Goal: Communication & Community: Answer question/provide support

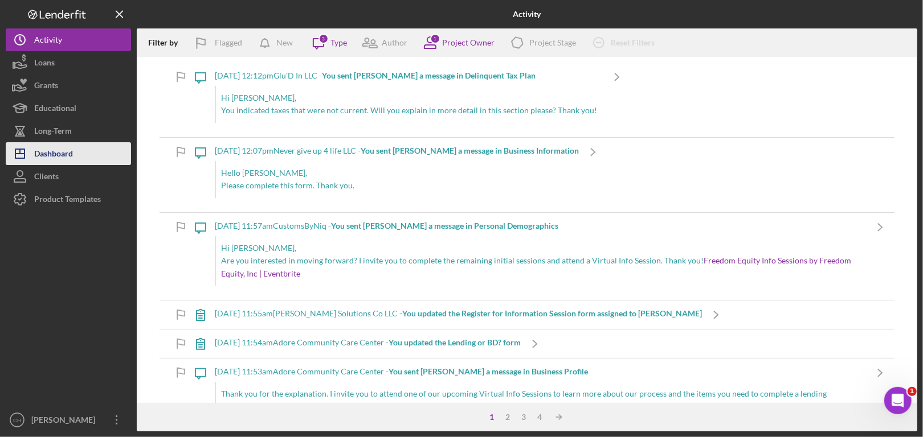
click at [80, 149] on button "Icon/Dashboard Dashboard" at bounding box center [68, 153] width 125 height 23
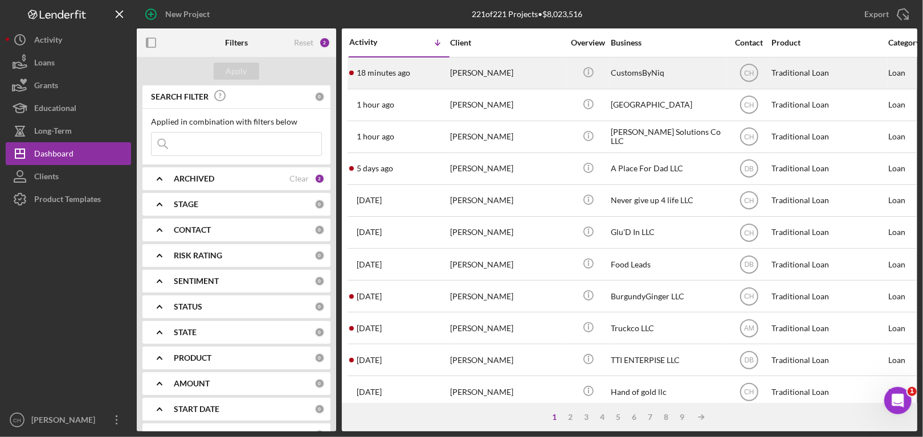
click at [494, 73] on div "[PERSON_NAME]" at bounding box center [507, 73] width 114 height 30
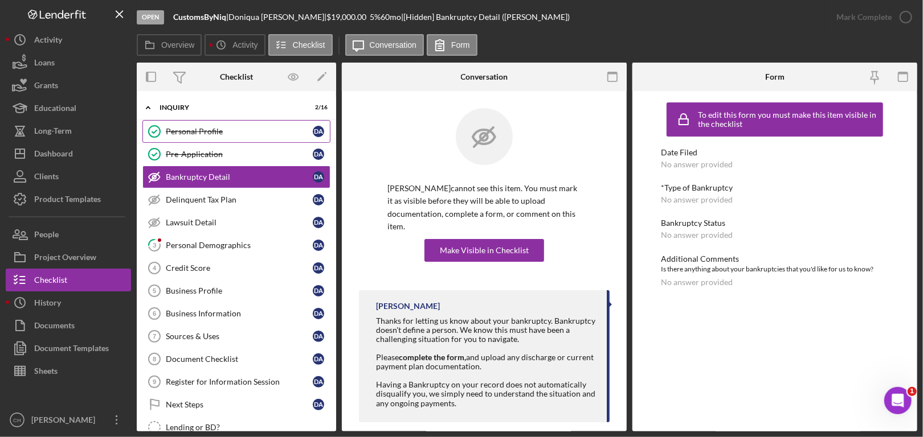
click at [227, 131] on div "Personal Profile" at bounding box center [239, 131] width 147 height 9
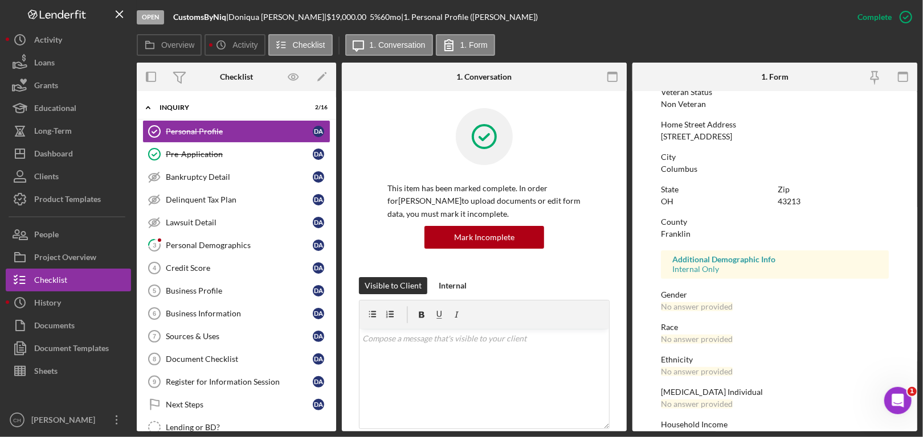
scroll to position [191, 0]
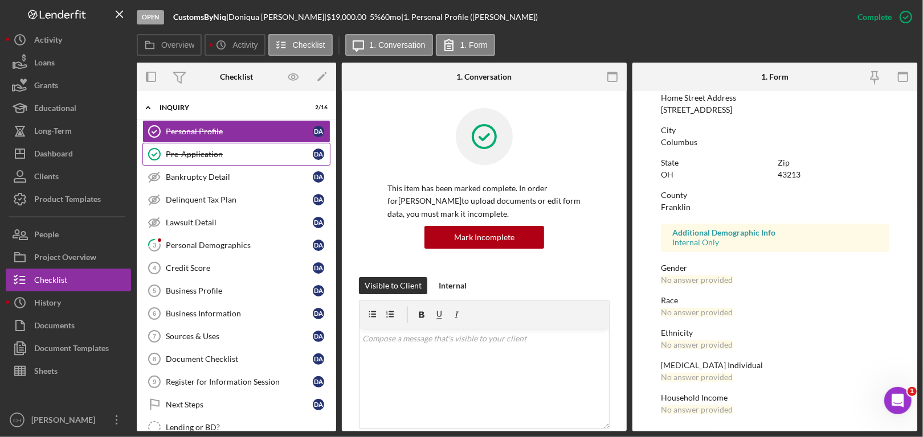
click at [194, 156] on div "Pre-Application" at bounding box center [239, 154] width 147 height 9
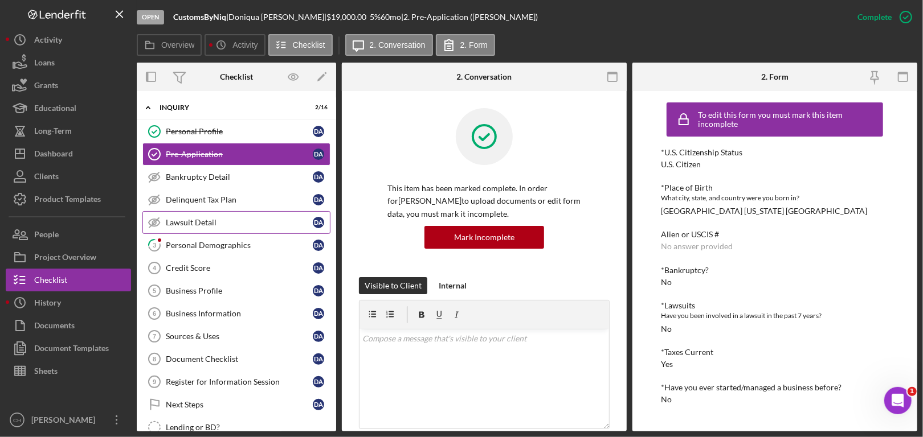
click at [193, 223] on div "Lawsuit Detail" at bounding box center [239, 222] width 147 height 9
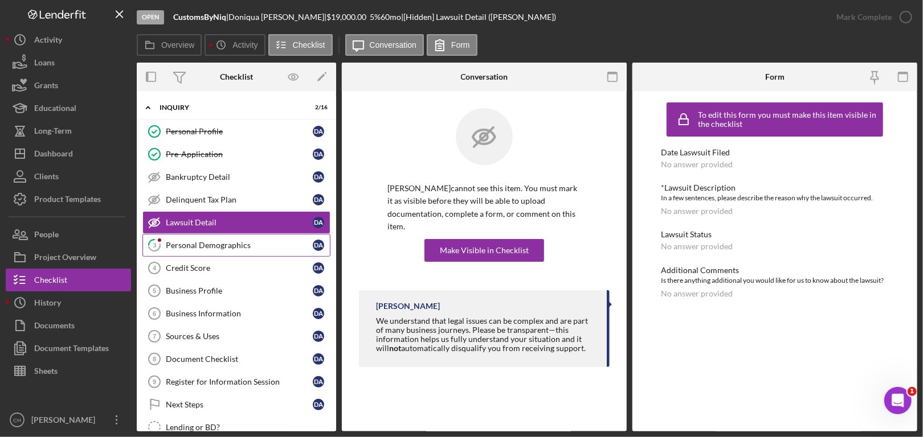
click at [200, 249] on link "3 Personal Demographics D A" at bounding box center [236, 245] width 188 height 23
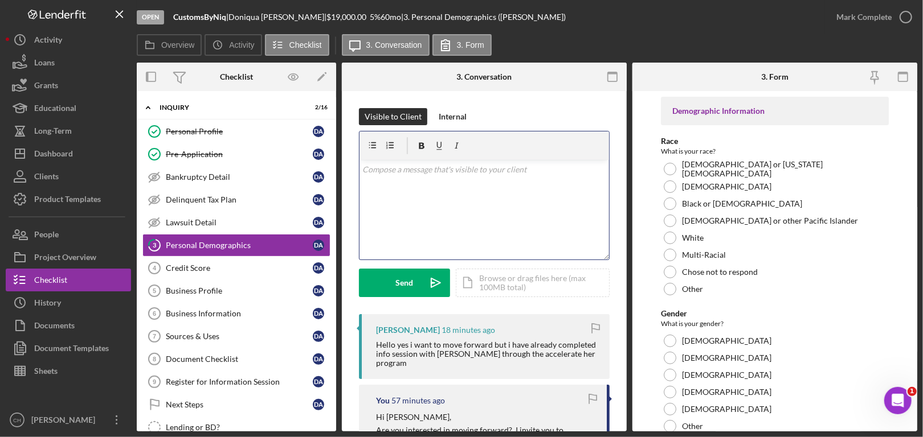
click at [455, 208] on div "v Color teal Color pink Remove color Add row above Add row below Add column bef…" at bounding box center [483, 210] width 249 height 100
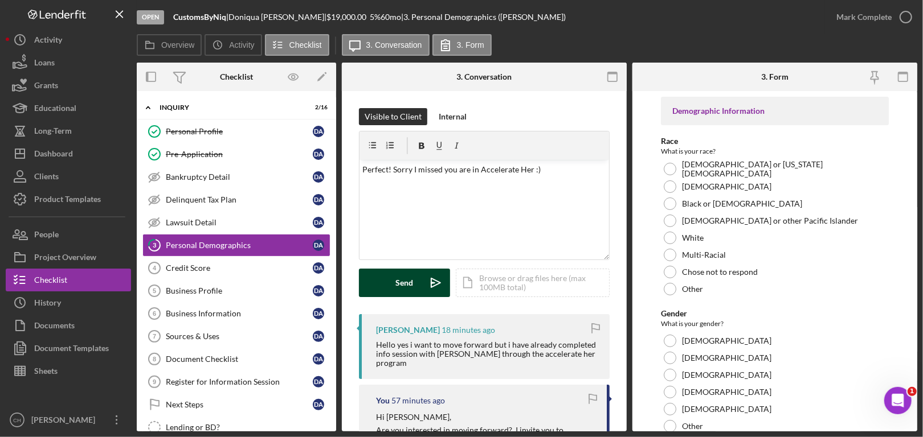
click at [403, 289] on div "Send" at bounding box center [405, 283] width 18 height 28
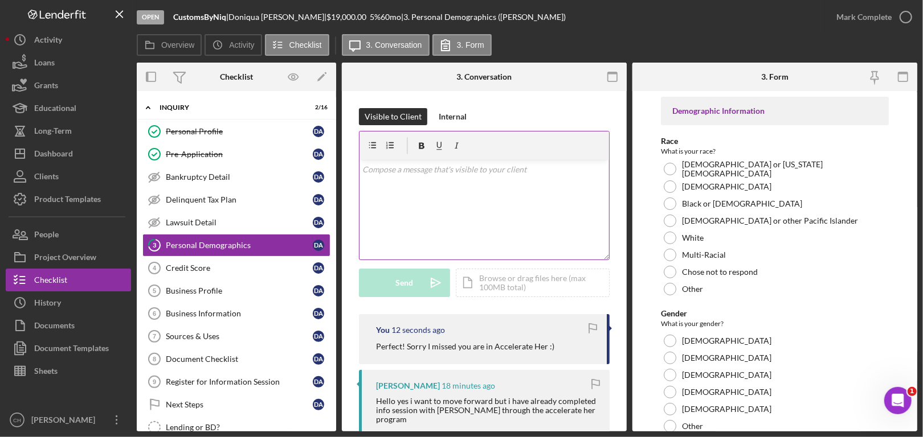
click at [457, 177] on div "v Color teal Color pink Remove color Add row above Add row below Add column bef…" at bounding box center [483, 210] width 249 height 100
click at [56, 43] on div "Activity" at bounding box center [48, 41] width 28 height 26
